Goal: Information Seeking & Learning: Learn about a topic

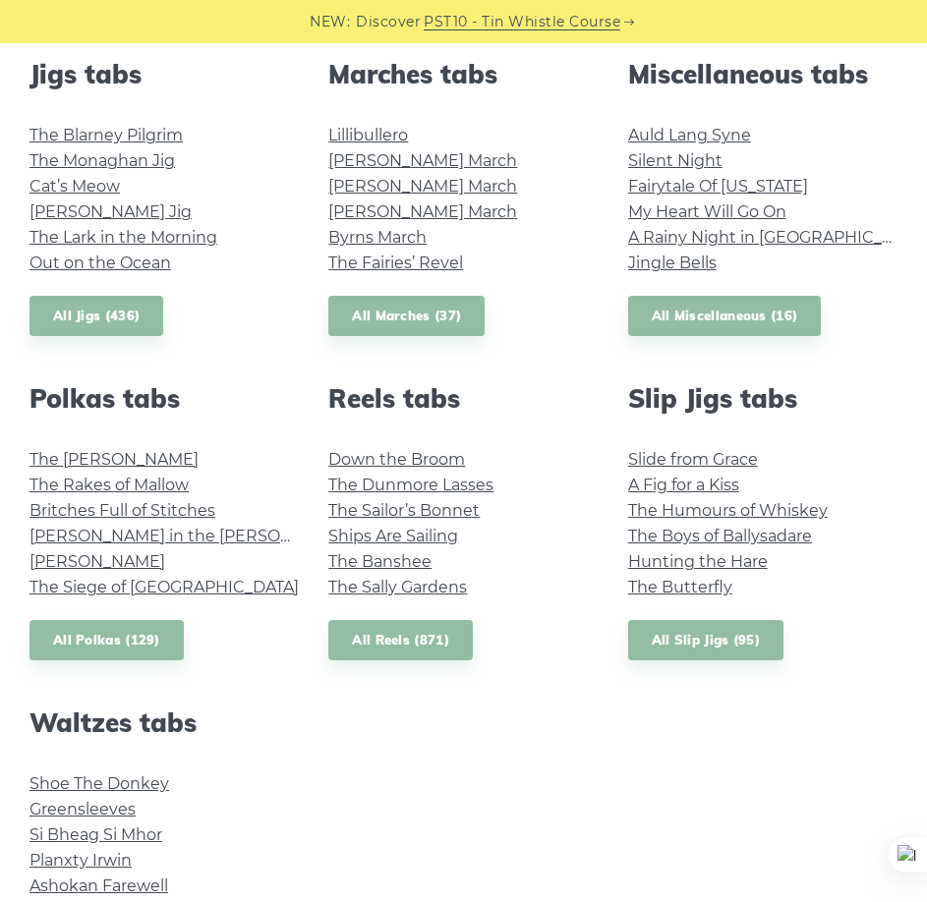
scroll to position [1573, 0]
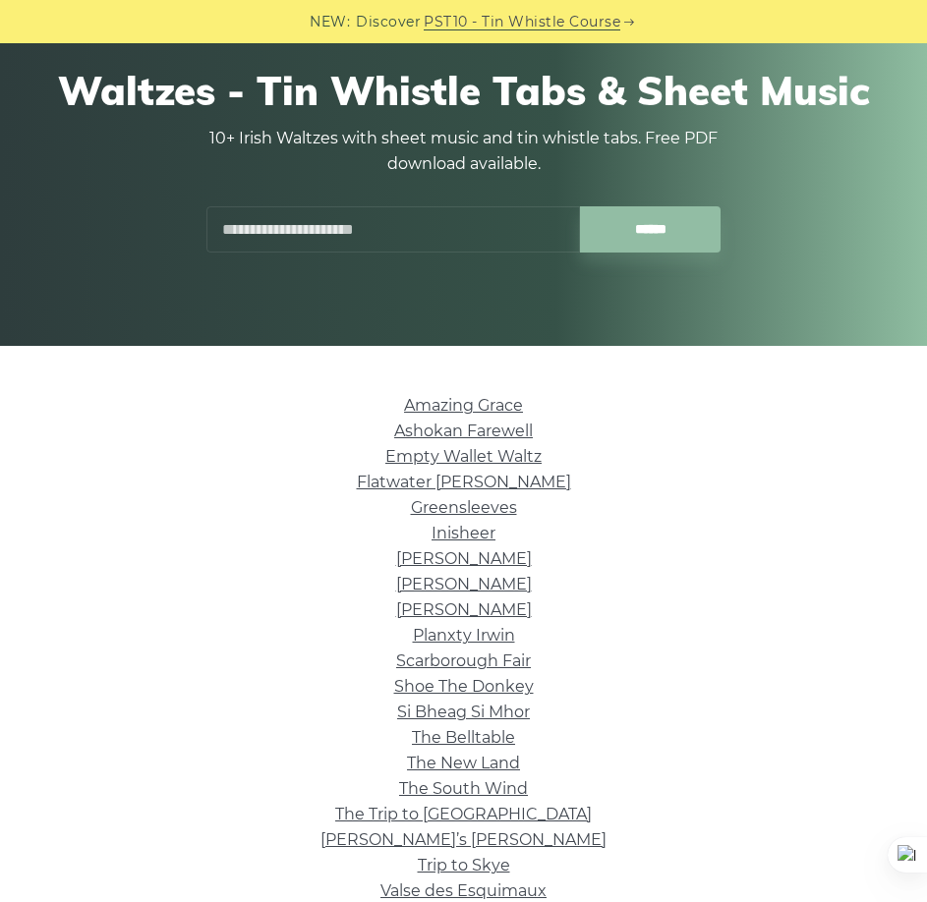
scroll to position [197, 0]
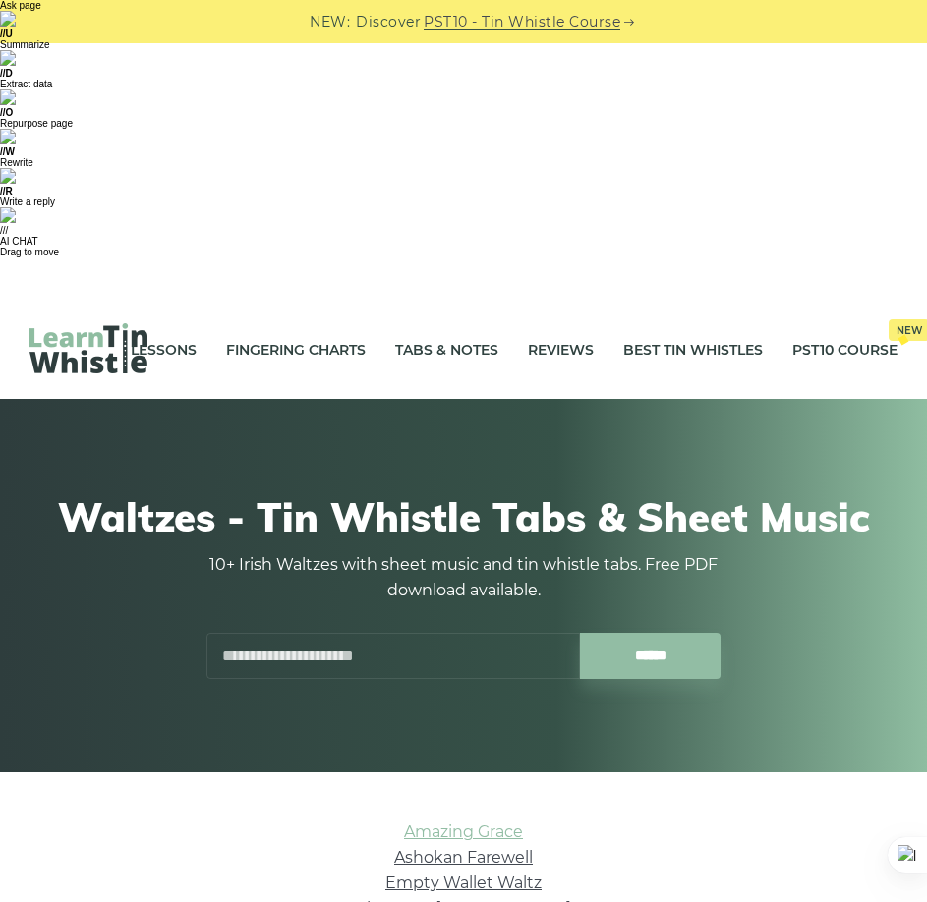
click at [512, 823] on link "Amazing Grace" at bounding box center [463, 832] width 119 height 19
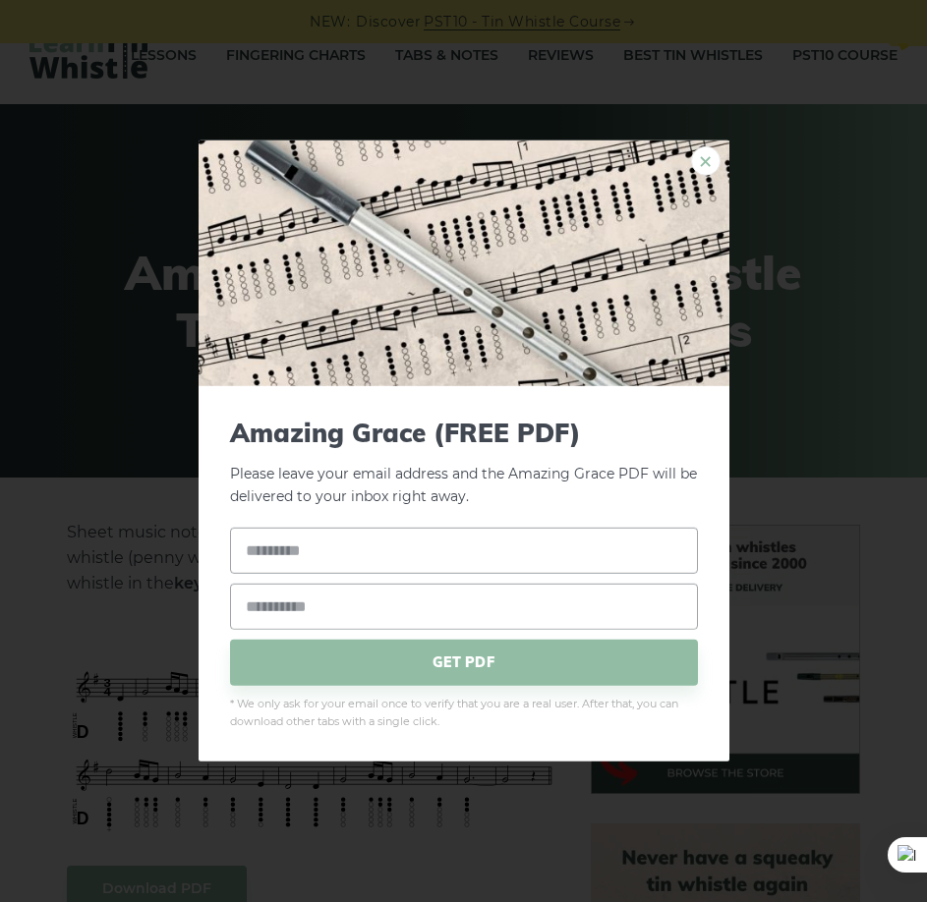
click at [718, 153] on link "×" at bounding box center [705, 160] width 29 height 29
